Goal: Task Accomplishment & Management: Manage account settings

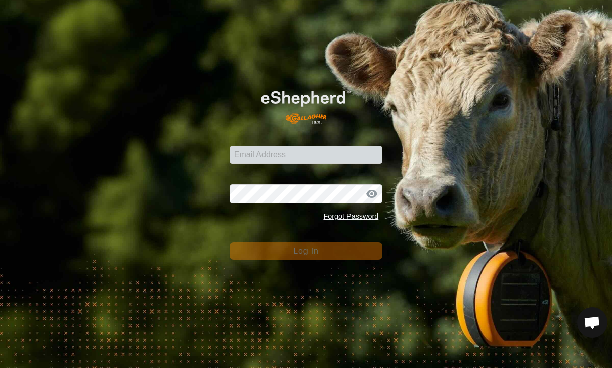
scroll to position [598, 0]
click at [354, 146] on input "Email Address" at bounding box center [306, 155] width 153 height 18
type input "[PERSON_NAME][EMAIL_ADDRESS][PERSON_NAME][DOMAIN_NAME]"
click at [306, 250] on button "Log In" at bounding box center [306, 250] width 153 height 17
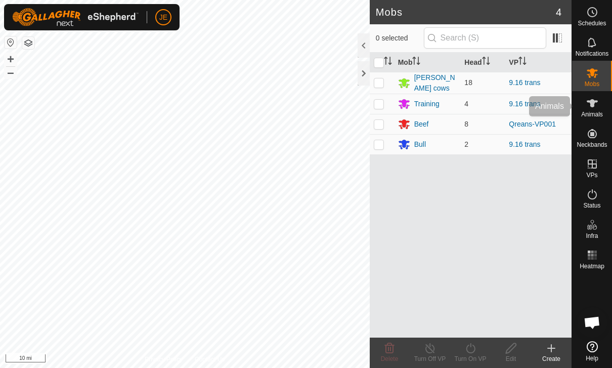
click at [592, 110] on es-animals-svg-icon at bounding box center [592, 103] width 18 height 16
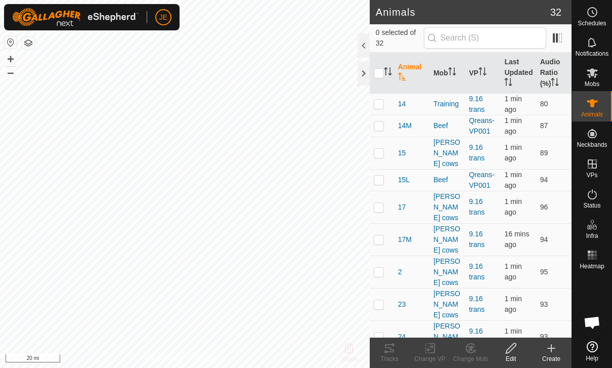
click at [559, 40] on span at bounding box center [557, 38] width 16 height 16
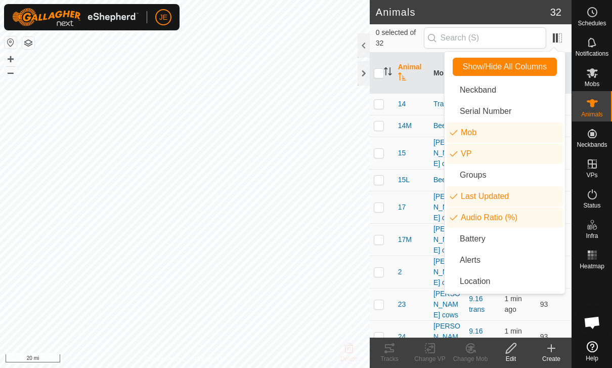
click at [533, 191] on li "Last Updated" at bounding box center [505, 196] width 116 height 20
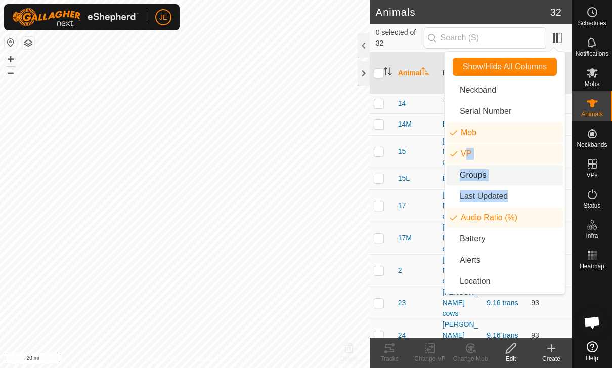
click at [534, 177] on li "Groups" at bounding box center [505, 175] width 116 height 20
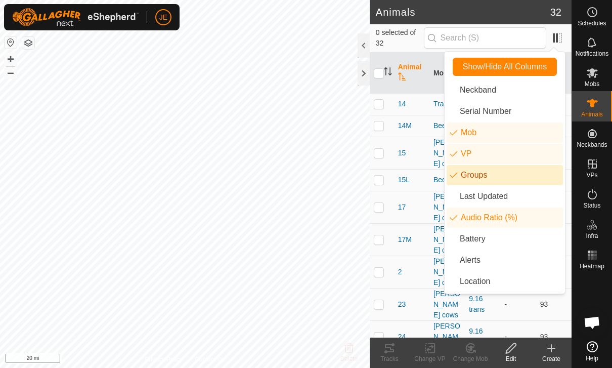
click at [530, 175] on li "Groups" at bounding box center [505, 175] width 116 height 20
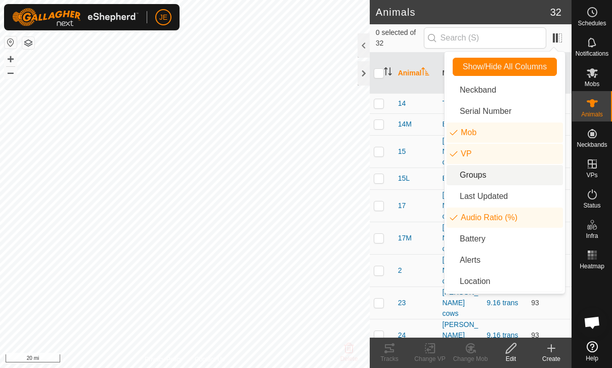
click at [535, 190] on li "Last Updated" at bounding box center [505, 196] width 116 height 20
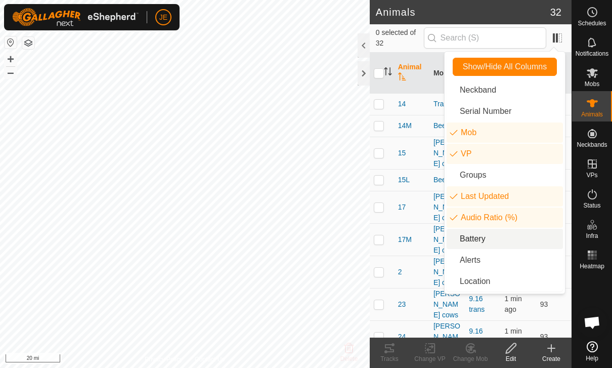
click at [525, 241] on li "Battery" at bounding box center [505, 239] width 116 height 20
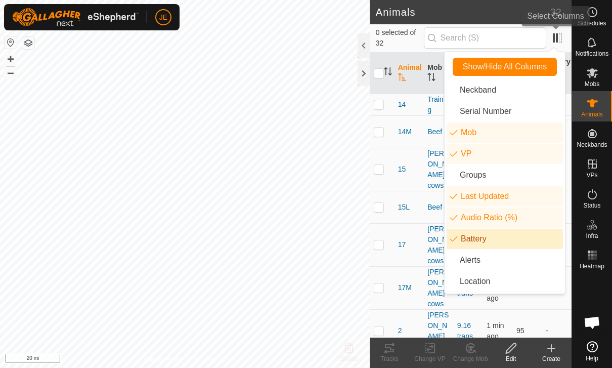
click at [560, 39] on span at bounding box center [557, 38] width 16 height 16
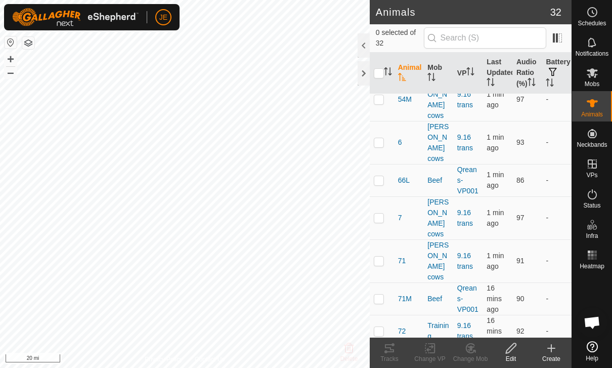
scroll to position [533, 0]
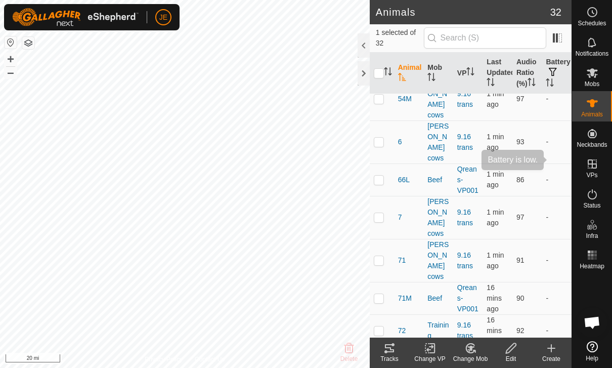
click at [553, 64] on th "Battery" at bounding box center [557, 73] width 30 height 41
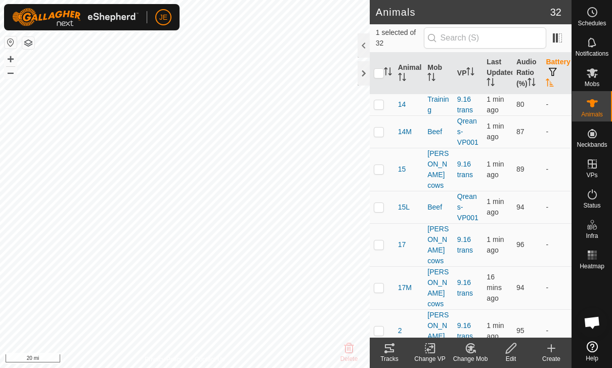
click at [553, 71] on span "button" at bounding box center [553, 72] width 8 height 8
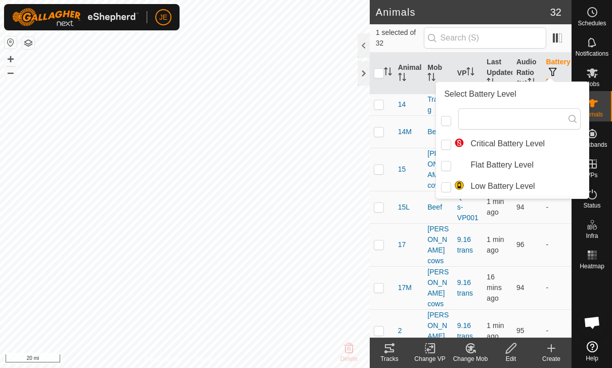
click at [553, 266] on td "-" at bounding box center [557, 287] width 30 height 43
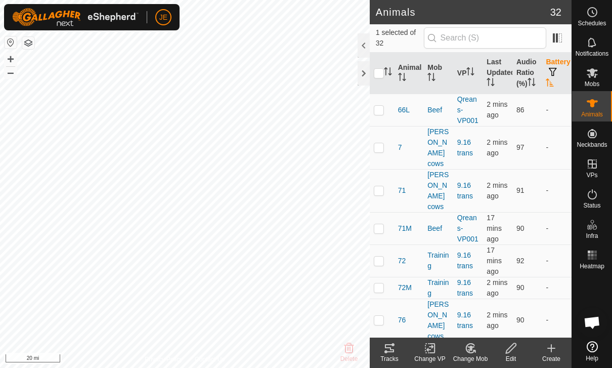
scroll to position [602, 0]
click at [365, 67] on div at bounding box center [364, 73] width 12 height 24
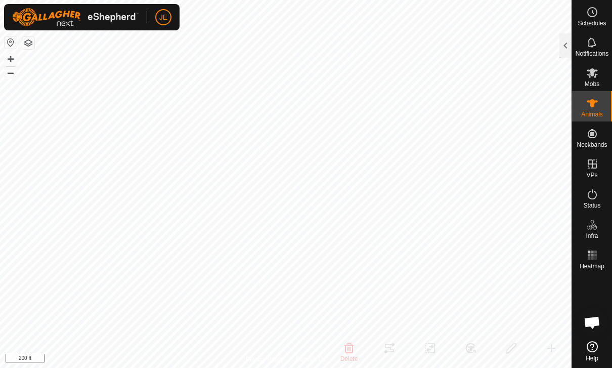
checkbox input "false"
checkbox input "true"
click at [562, 44] on div at bounding box center [566, 45] width 12 height 24
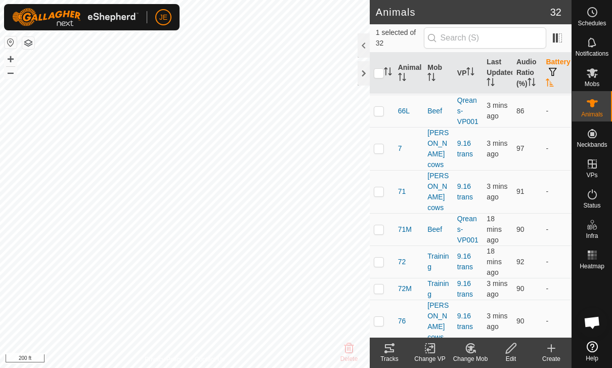
click at [592, 320] on span "Open chat" at bounding box center [592, 323] width 17 height 14
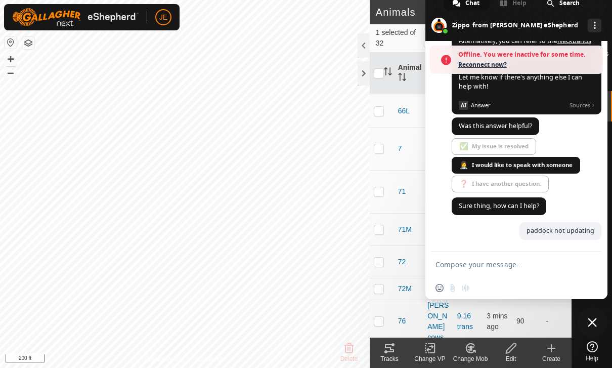
scroll to position [790, 0]
click at [491, 62] on span "Reconnect now?" at bounding box center [528, 65] width 140 height 10
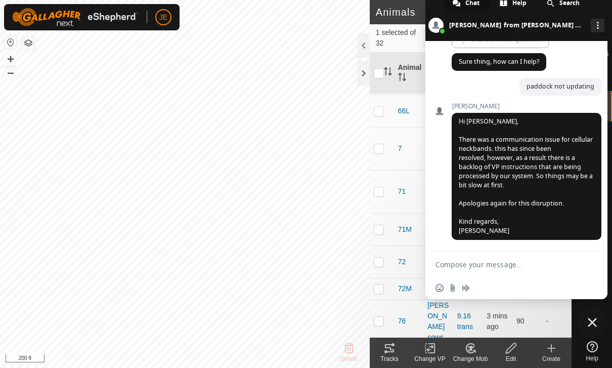
scroll to position [908, 0]
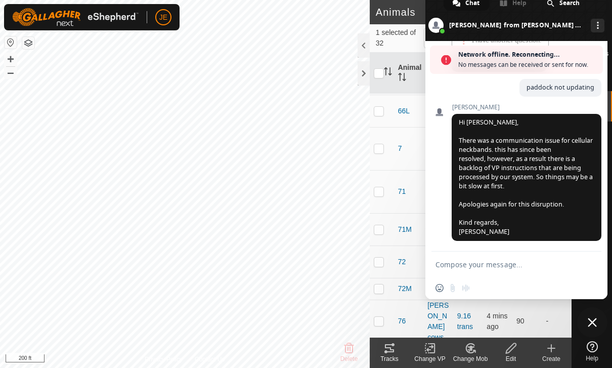
click at [569, 241] on span "Hi [PERSON_NAME], There was a communication issue for cellular neckbands. this …" at bounding box center [527, 177] width 150 height 127
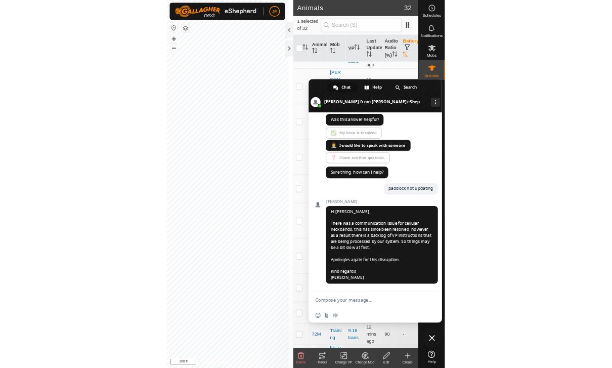
scroll to position [739, 0]
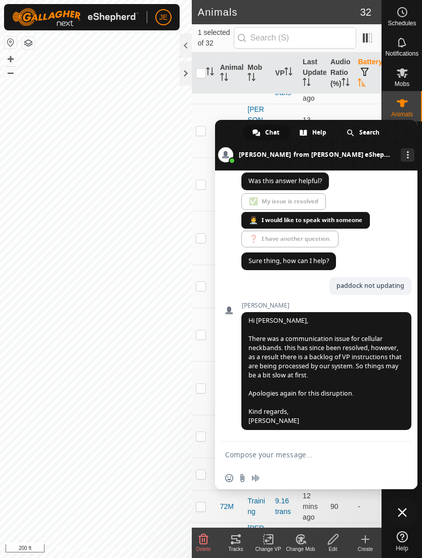
click at [410, 132] on span at bounding box center [316, 145] width 202 height 51
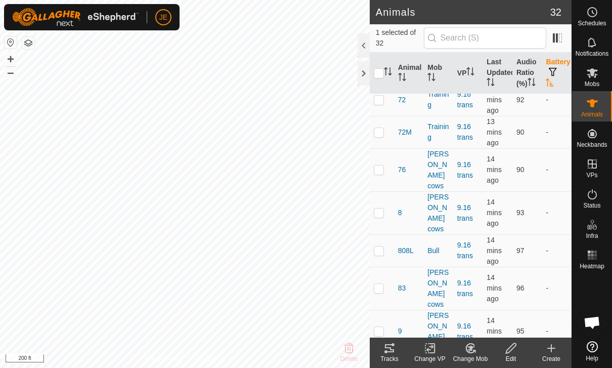
scroll to position [784, 0]
click at [385, 73] on icon "Activate to sort" at bounding box center [388, 71] width 8 height 8
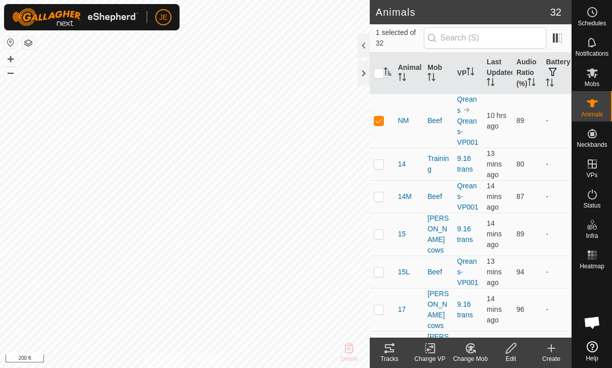
click at [380, 72] on input "checkbox" at bounding box center [379, 73] width 10 height 10
checkbox input "true"
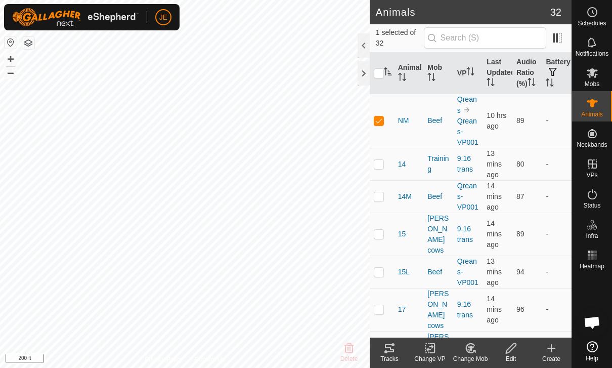
checkbox input "true"
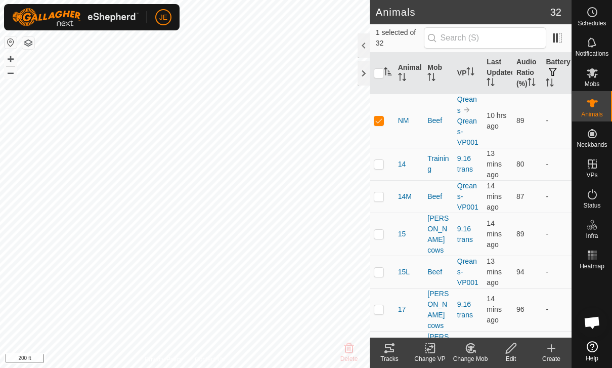
checkbox input "true"
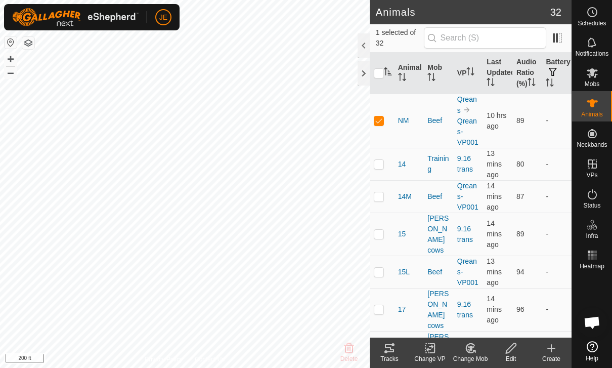
checkbox input "true"
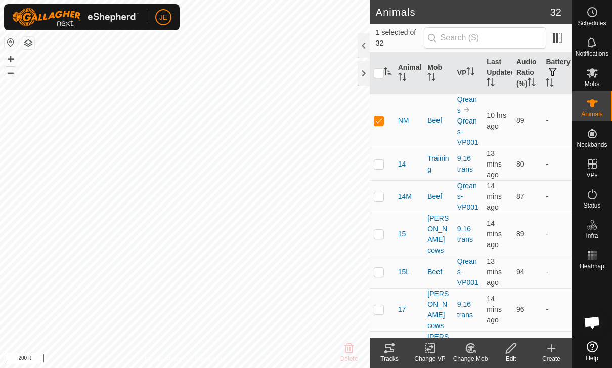
checkbox input "true"
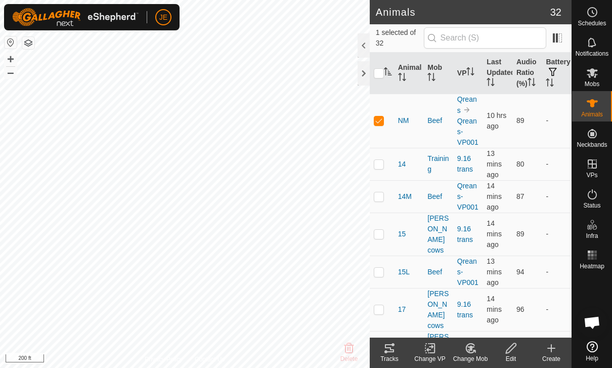
checkbox input "true"
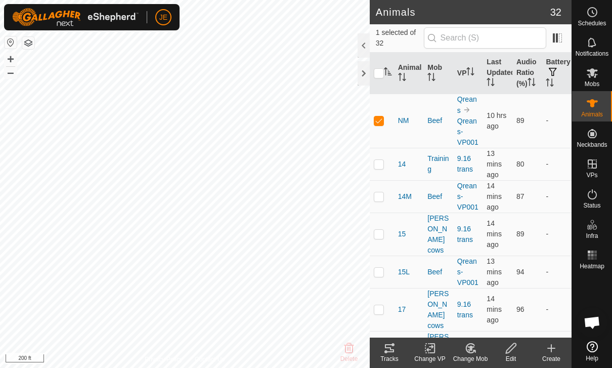
checkbox input "true"
click at [380, 73] on input "checkbox" at bounding box center [379, 73] width 10 height 10
checkbox input "false"
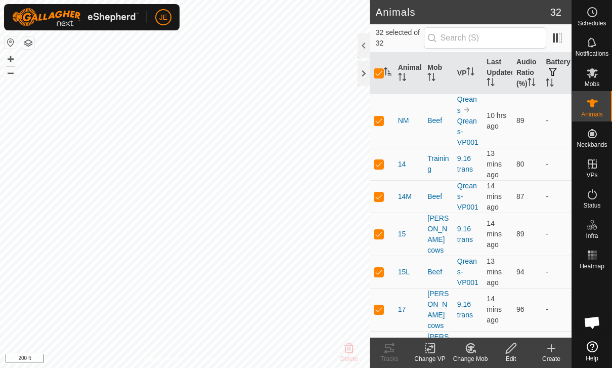
checkbox input "false"
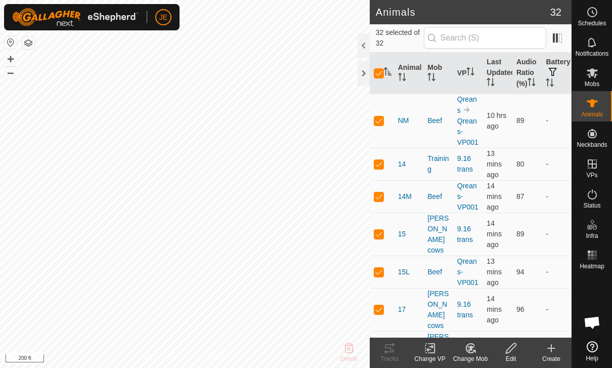
checkbox input "false"
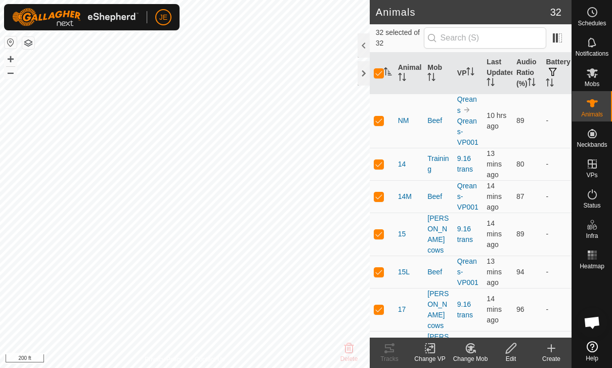
checkbox input "false"
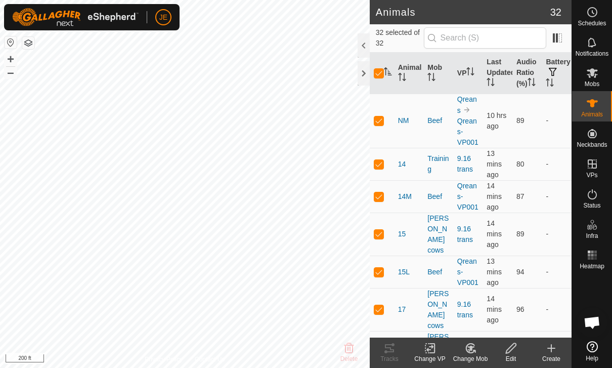
checkbox input "false"
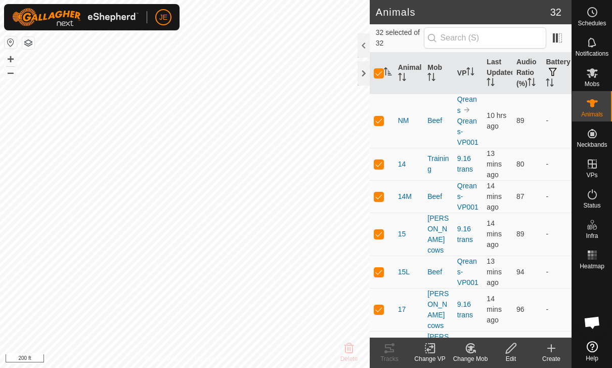
checkbox input "false"
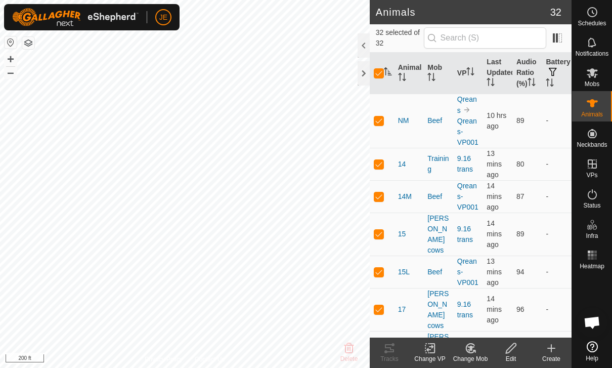
checkbox input "false"
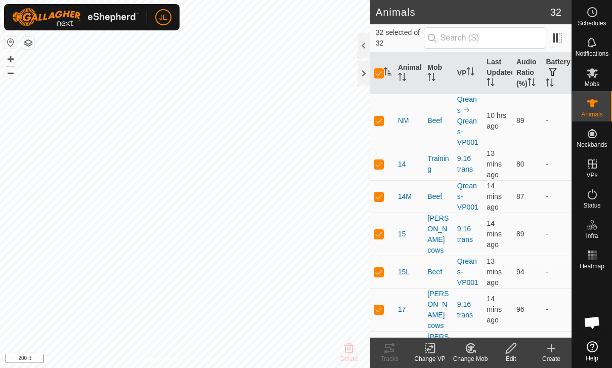
checkbox input "false"
